Goal: Task Accomplishment & Management: Manage account settings

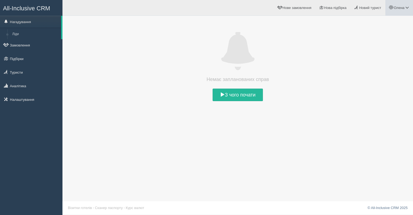
click at [403, 8] on span "Олена" at bounding box center [399, 8] width 11 height 4
click at [367, 24] on span "Мій профіль" at bounding box center [375, 24] width 20 height 4
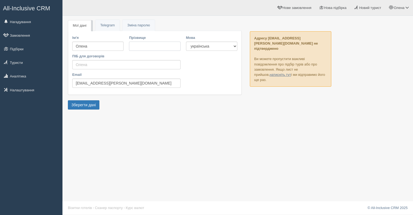
click at [141, 47] on input "Прізвище" at bounding box center [154, 46] width 51 height 9
click at [139, 136] on div "Мої дані Telegram Пароль Зміна паролю Ім'я Олена Прізвище ПІБ для договорів Ema…" at bounding box center [238, 107] width 351 height 215
click at [75, 67] on input "ПІБ для договорів" at bounding box center [126, 64] width 108 height 9
type input "C"
type input "Сидір Софія Костянтинівна"
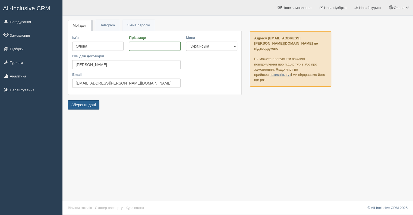
click at [79, 106] on button "Зберегти дані" at bounding box center [84, 104] width 32 height 9
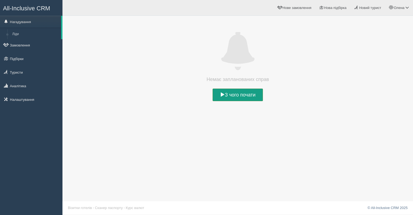
click at [231, 95] on link "З чого почати" at bounding box center [238, 95] width 50 height 13
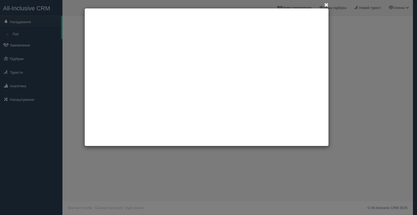
click at [326, 4] on span at bounding box center [326, 5] width 4 height 4
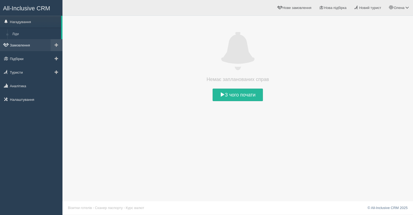
click at [21, 46] on link "Замовлення" at bounding box center [31, 45] width 63 height 12
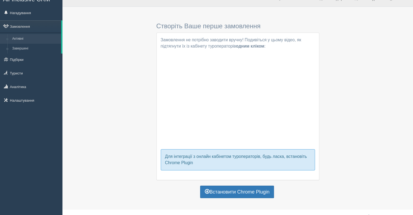
scroll to position [17, 0]
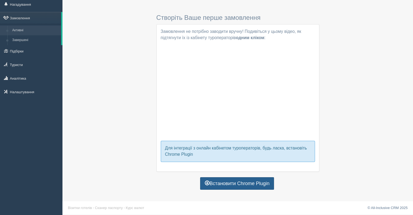
click at [247, 182] on link "Встановити Chrome Plugin" at bounding box center [237, 183] width 74 height 13
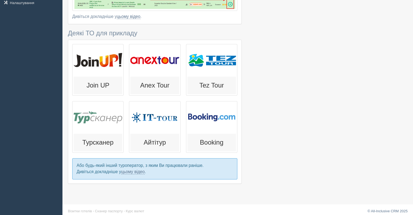
scroll to position [109, 0]
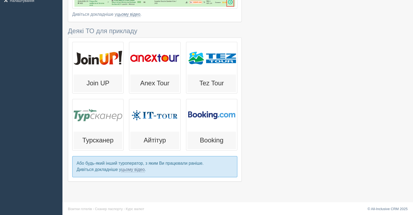
click at [107, 67] on div at bounding box center [98, 58] width 49 height 30
